Goal: Task Accomplishment & Management: Use online tool/utility

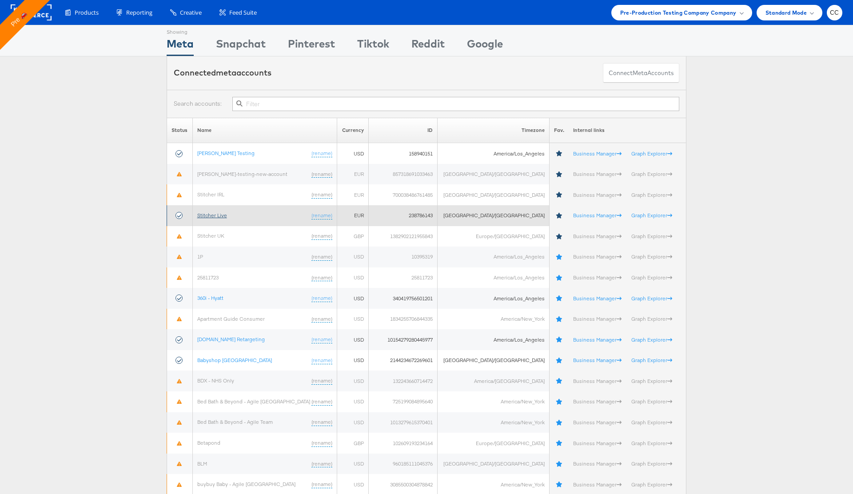
click at [215, 215] on link "Stitcher Live" at bounding box center [212, 215] width 30 height 7
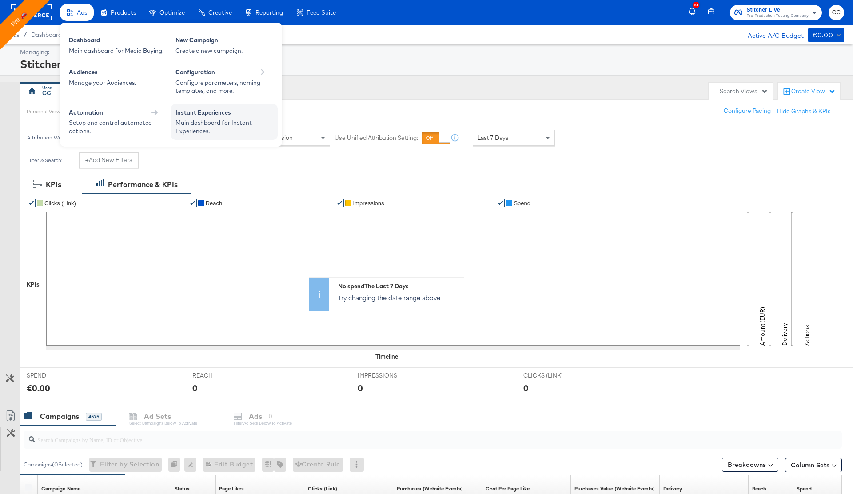
click at [211, 115] on div "Instant Experiences" at bounding box center [224, 113] width 98 height 11
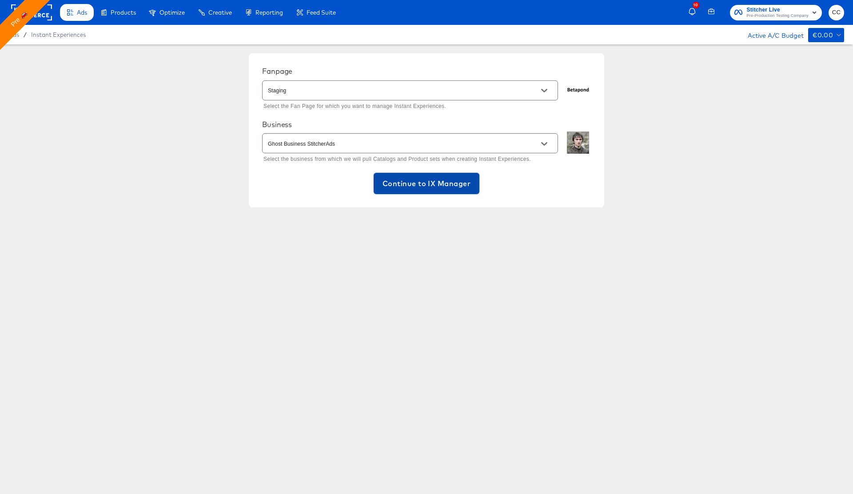
click at [436, 186] on span "Continue to IX Manager" at bounding box center [426, 183] width 88 height 12
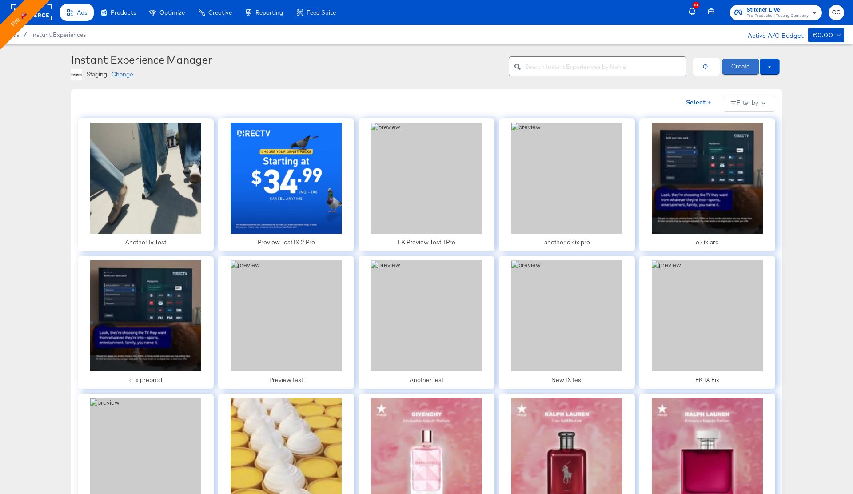
click at [742, 66] on button "Create" at bounding box center [740, 67] width 37 height 16
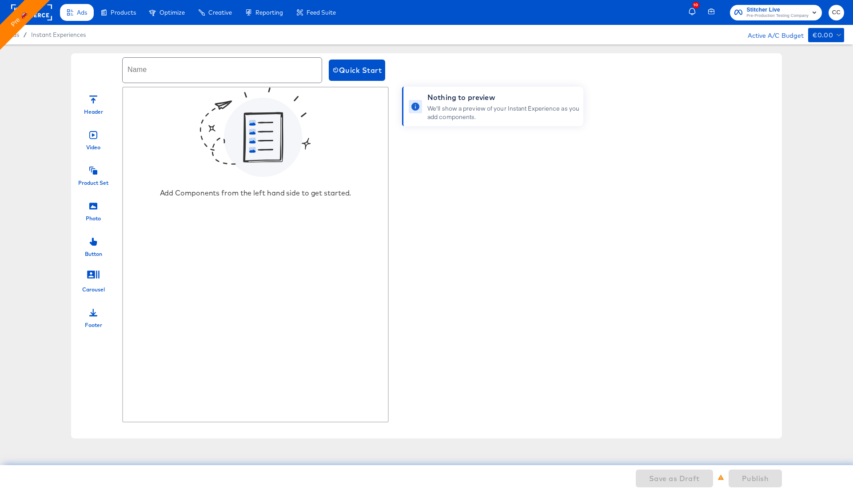
click at [188, 69] on input "text" at bounding box center [222, 70] width 199 height 25
type input "cc photo ix"
click at [96, 104] on div at bounding box center [93, 98] width 8 height 19
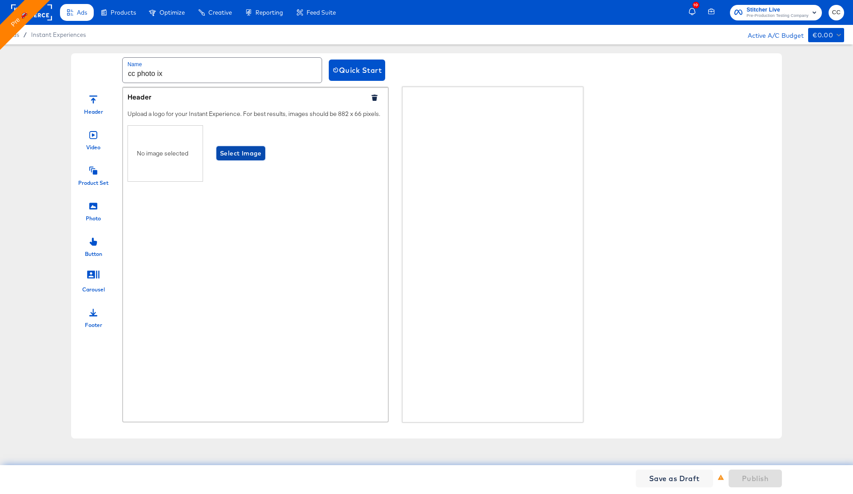
click at [242, 155] on span "Select Image" at bounding box center [241, 153] width 42 height 11
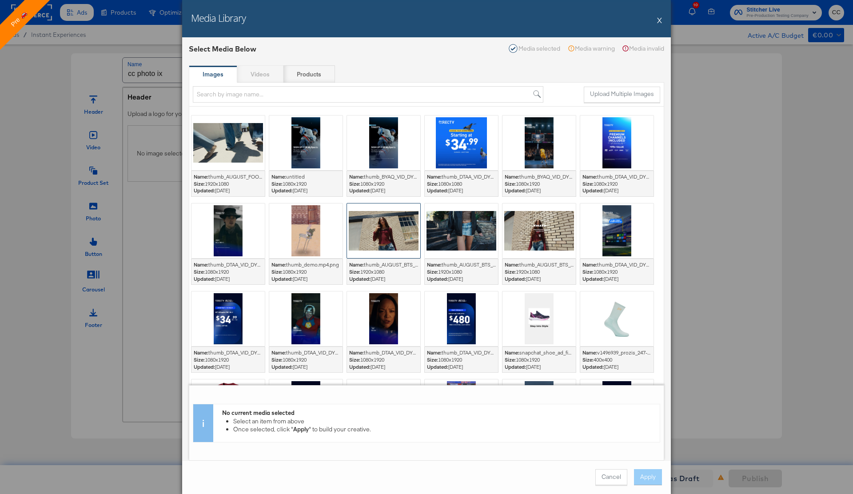
click at [381, 222] on div at bounding box center [383, 230] width 73 height 55
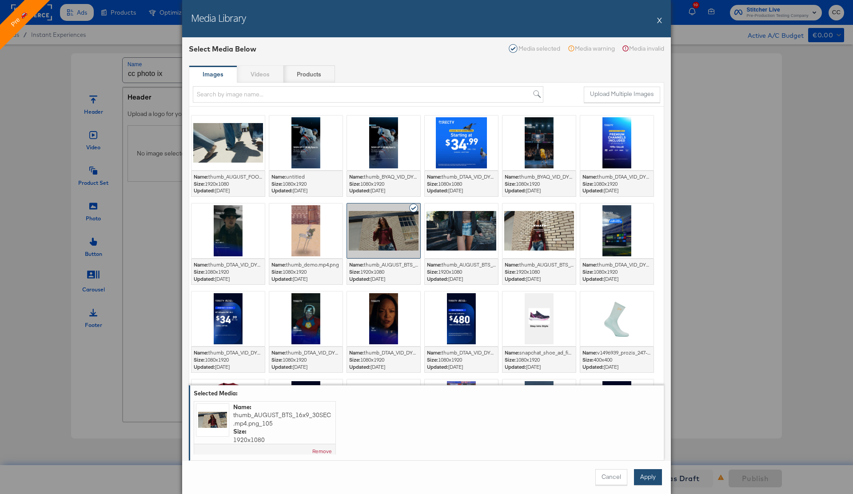
click at [649, 478] on button "Apply" at bounding box center [648, 477] width 28 height 16
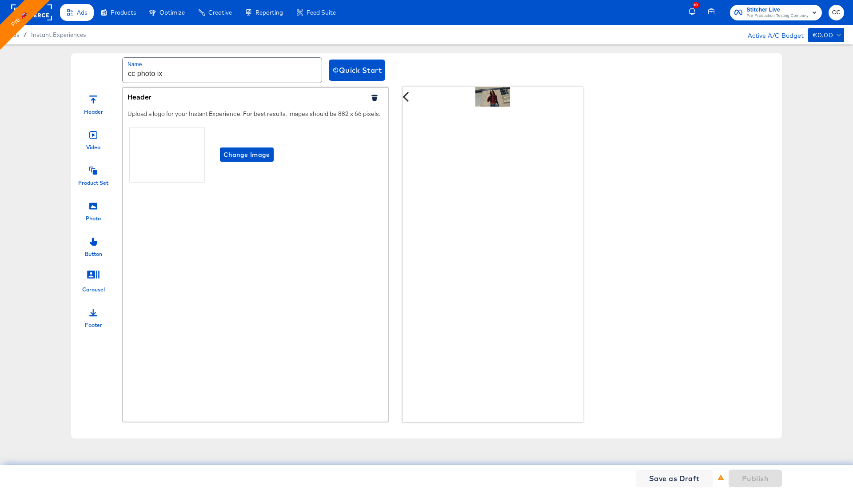
click at [90, 213] on div at bounding box center [93, 204] width 8 height 19
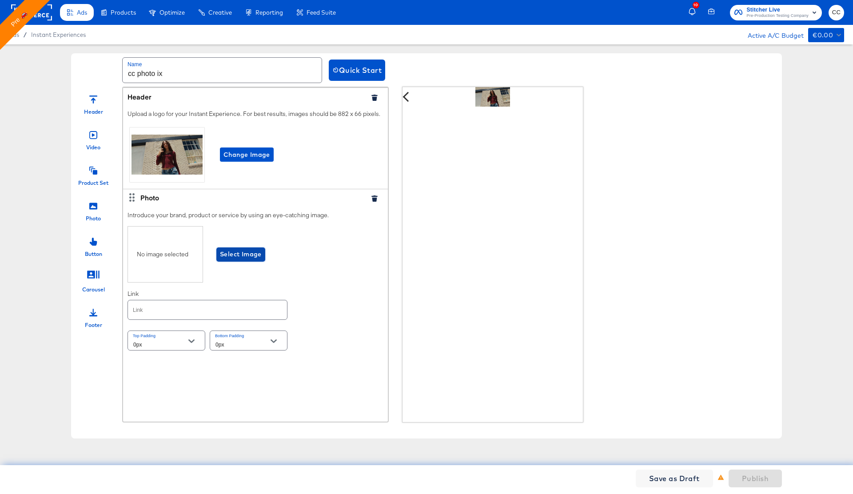
click at [247, 254] on span "Select Image" at bounding box center [241, 254] width 42 height 11
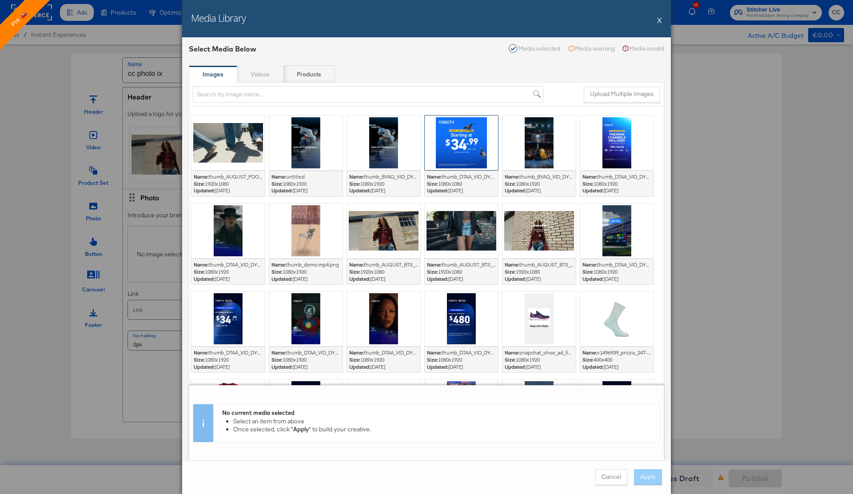
click at [465, 142] on div at bounding box center [461, 142] width 73 height 55
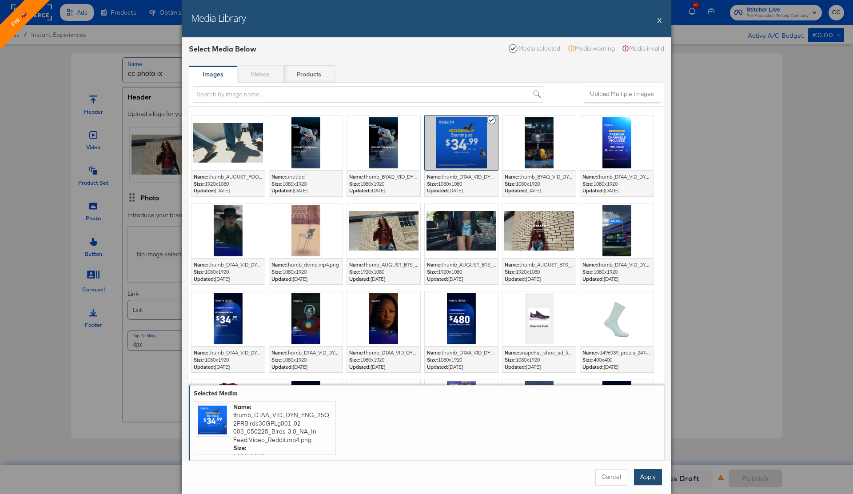
click at [645, 479] on button "Apply" at bounding box center [648, 477] width 28 height 16
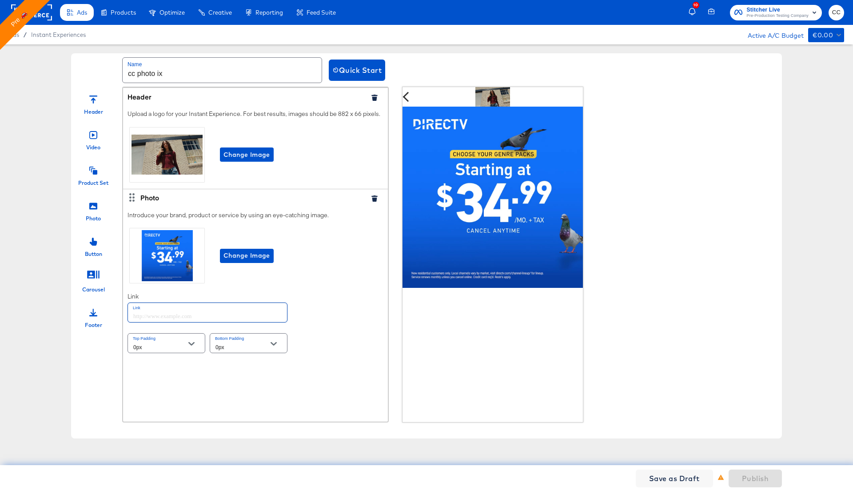
click at [152, 316] on input "text" at bounding box center [207, 312] width 159 height 19
type input "http://www.kargo.com"
click at [304, 325] on div "Introduce your brand, product or service by using an eye-catching image. Change…" at bounding box center [255, 283] width 265 height 153
click at [93, 173] on icon at bounding box center [93, 171] width 8 height 8
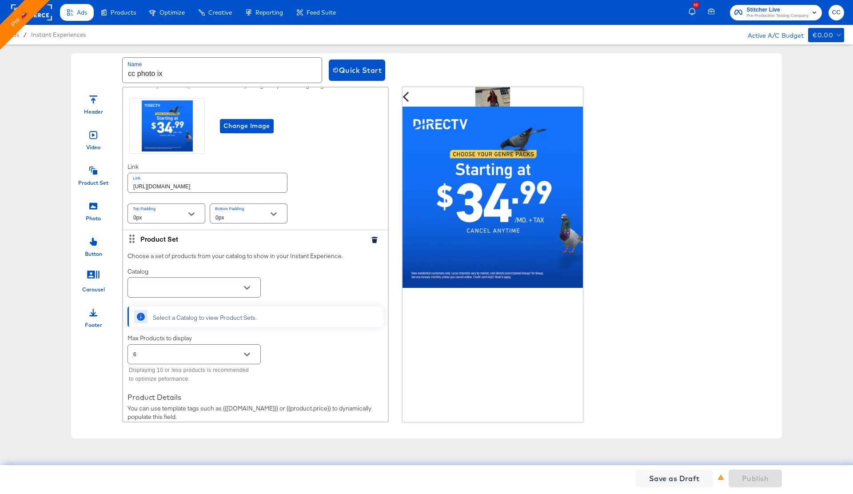
scroll to position [132, 0]
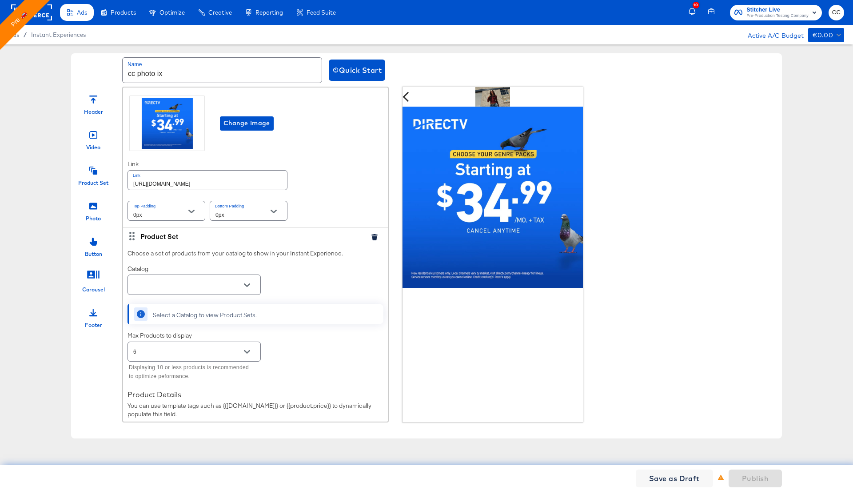
click at [246, 285] on icon "Open" at bounding box center [247, 285] width 6 height 4
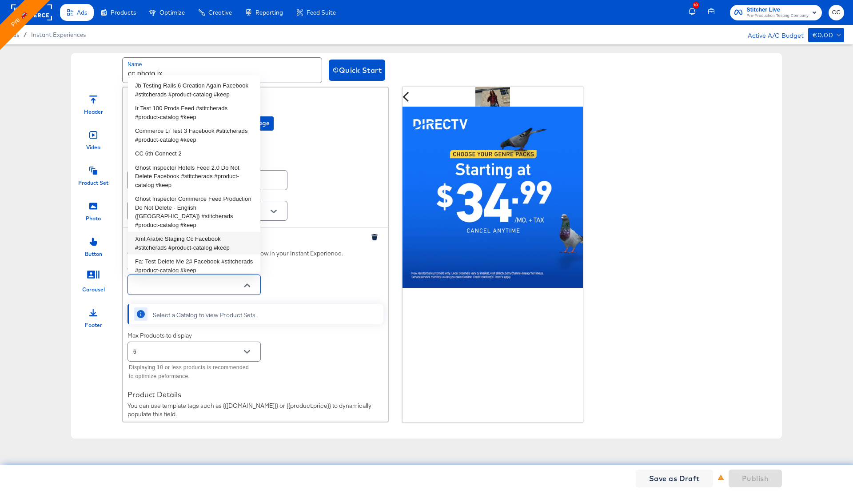
click at [187, 232] on li "Xml Arabic Staging Cc Facebook #stitcherads #product-catalog #keep" at bounding box center [194, 243] width 132 height 23
type input "Xml Arabic Staging Cc Facebook #stitcherads #product-catalog #keep"
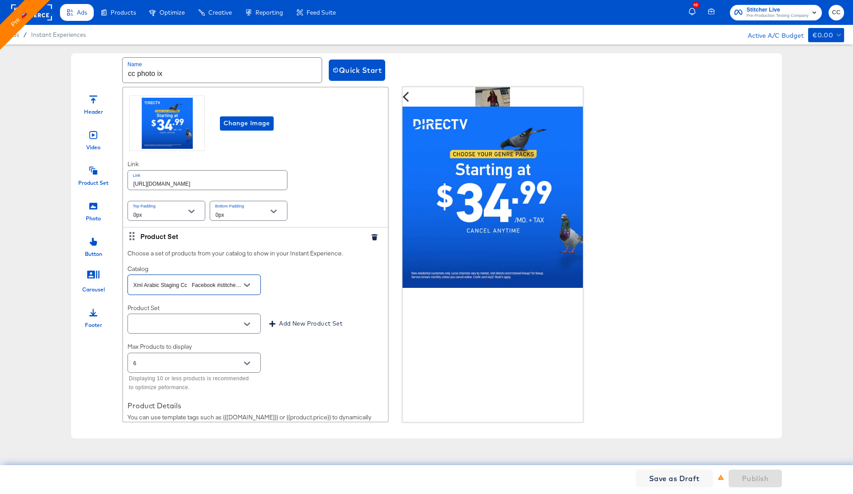
click at [246, 323] on icon "Open" at bounding box center [247, 324] width 6 height 6
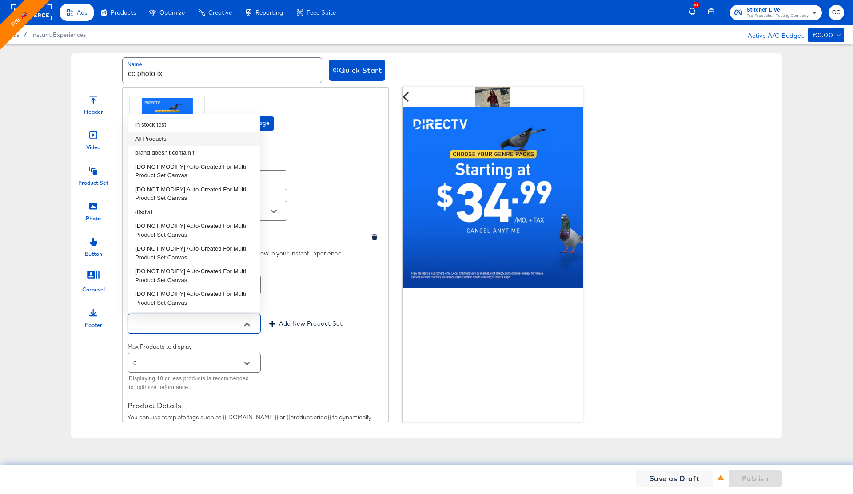
click at [170, 135] on li "All Products" at bounding box center [194, 139] width 132 height 14
type input "All Products"
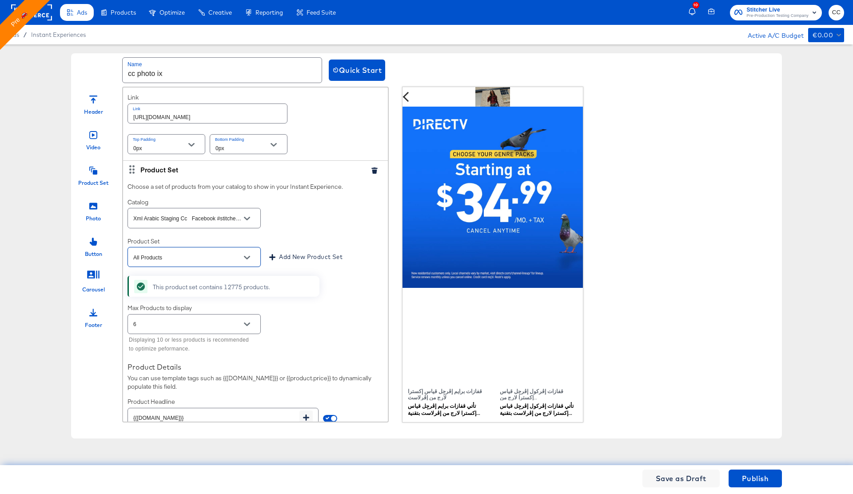
scroll to position [274, 0]
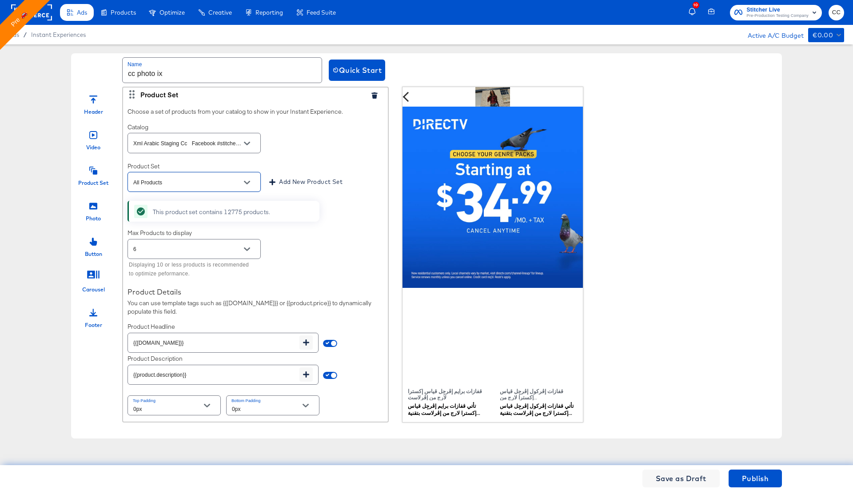
click at [94, 317] on div at bounding box center [93, 311] width 8 height 19
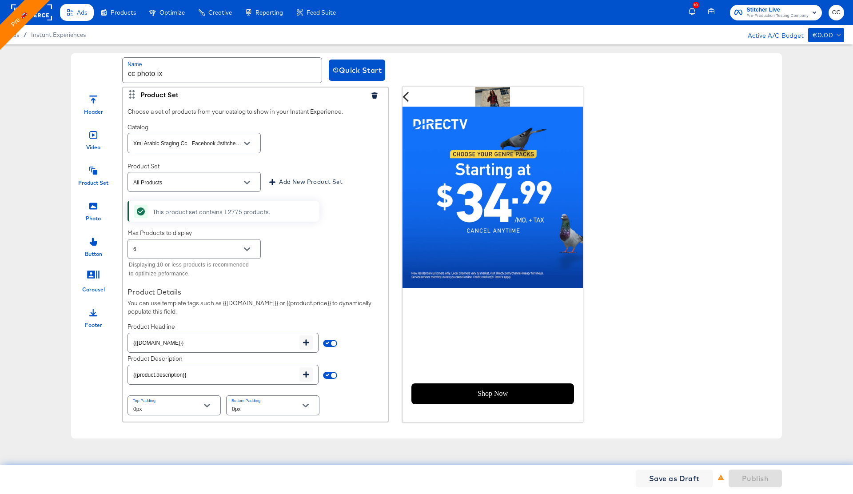
scroll to position [409, 0]
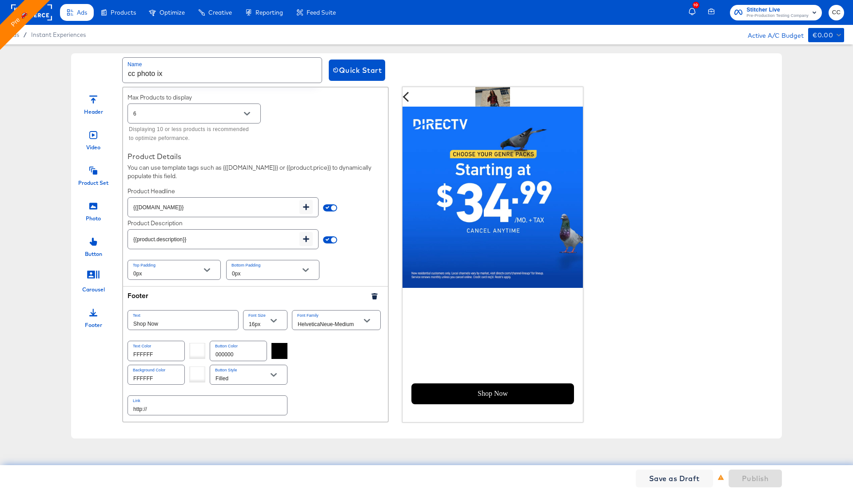
click at [278, 349] on div at bounding box center [279, 351] width 16 height 16
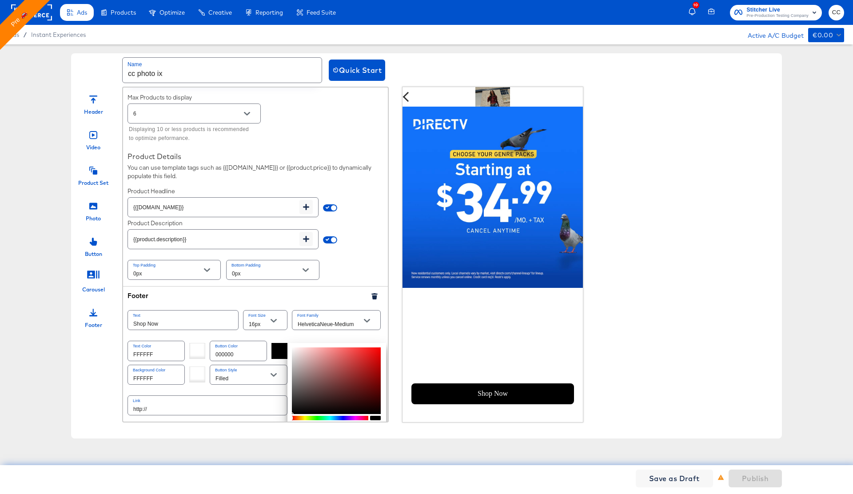
click at [340, 418] on div at bounding box center [330, 418] width 76 height 4
type input "5F7BF0"
type input "95"
type input "123"
type input "240"
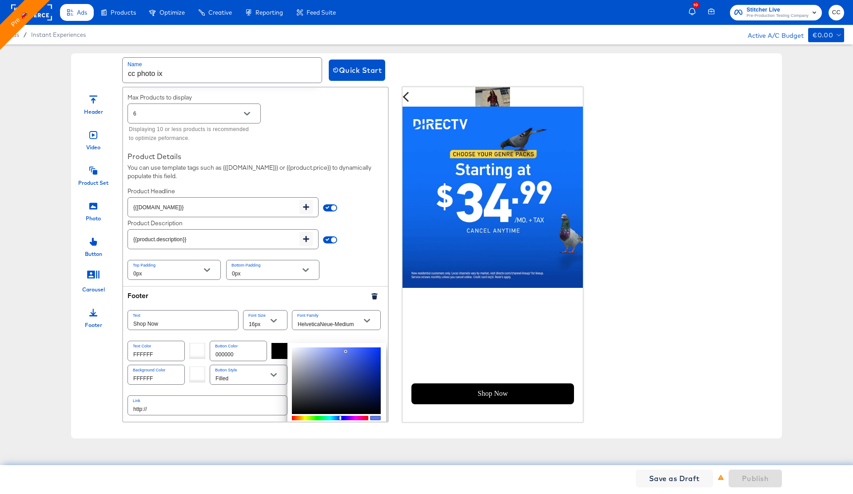
click at [346, 351] on div at bounding box center [336, 380] width 89 height 67
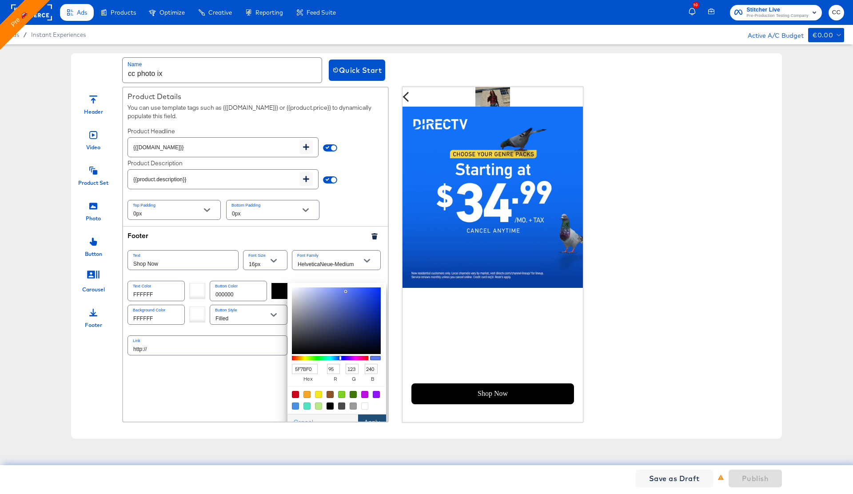
click at [371, 418] on button "Apply" at bounding box center [372, 422] width 28 height 16
type input "5f7bf0"
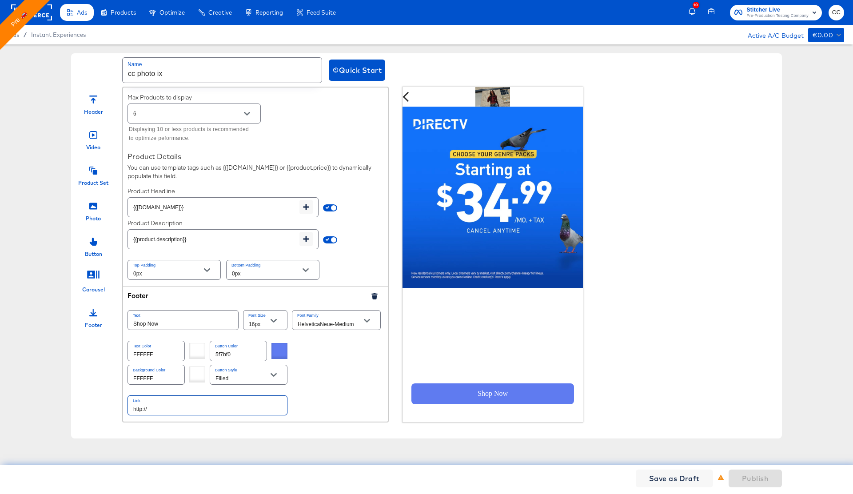
click at [156, 410] on input "http://" at bounding box center [207, 405] width 159 height 19
type input "http://www.kargo.com"
click at [332, 397] on div "Link http://www.kargo.com" at bounding box center [255, 405] width 256 height 24
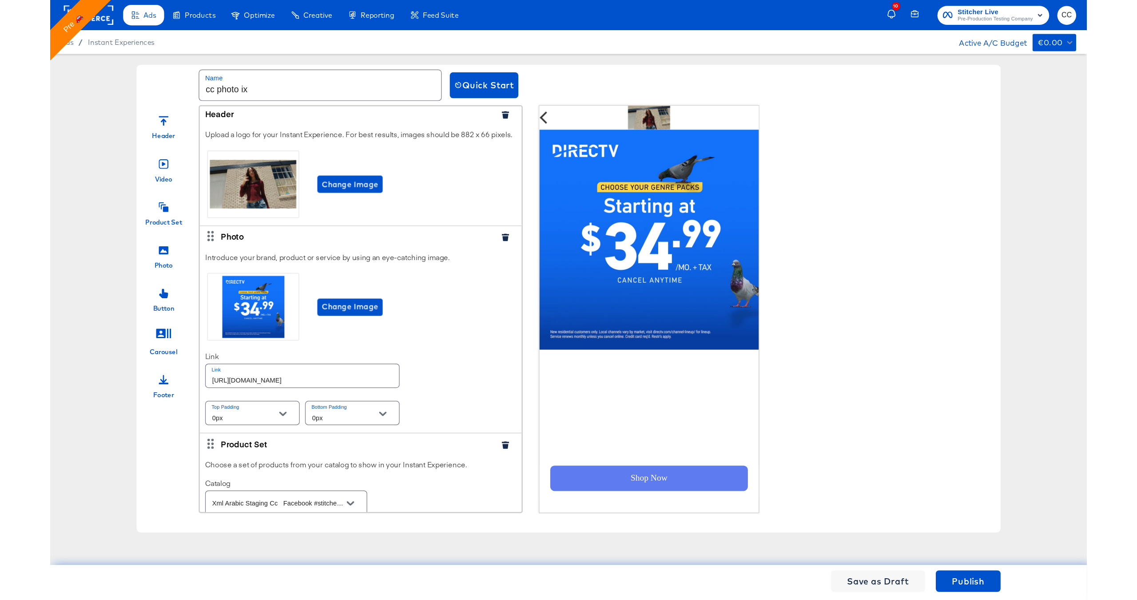
scroll to position [0, 0]
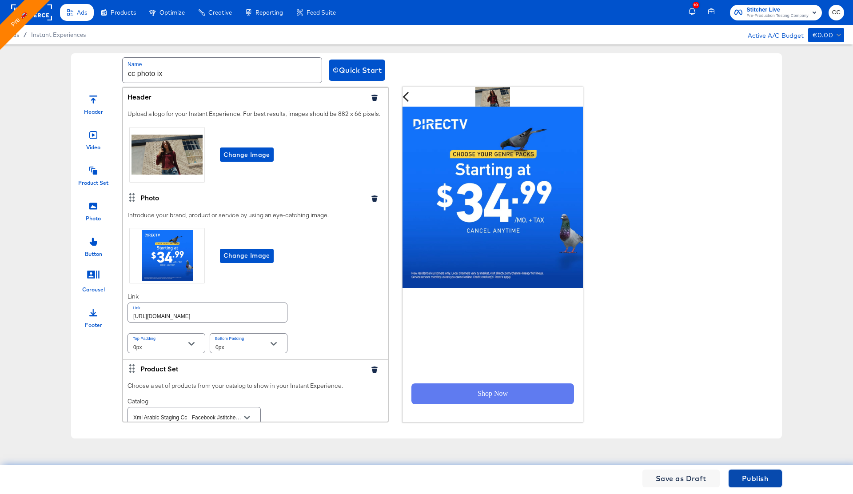
click at [761, 477] on span "Publish" at bounding box center [755, 478] width 27 height 12
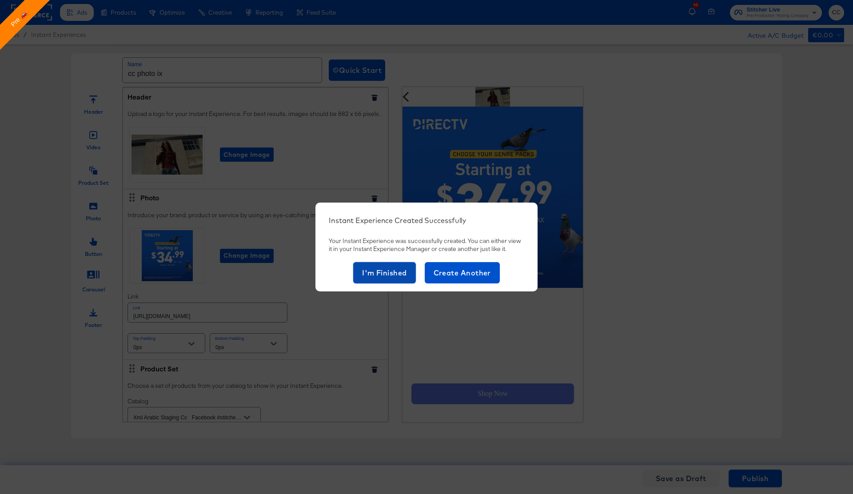
click at [388, 275] on span "I'm Finished" at bounding box center [384, 272] width 45 height 12
